Goal: Navigation & Orientation: Find specific page/section

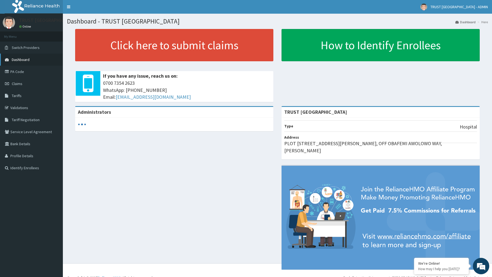
click at [23, 61] on span "Dashboard" at bounding box center [21, 59] width 18 height 5
click at [18, 72] on link "PA Code" at bounding box center [31, 72] width 63 height 12
click at [13, 60] on span "Dashboard" at bounding box center [21, 59] width 18 height 5
click at [29, 72] on link "PA Code" at bounding box center [31, 72] width 63 height 12
